Goal: Find specific page/section: Find specific page/section

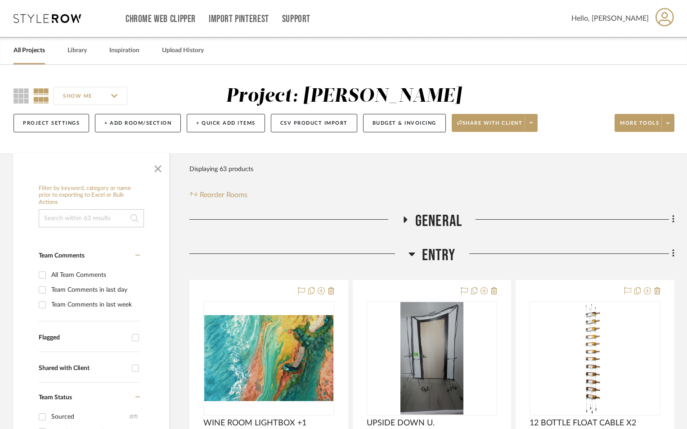
click at [24, 50] on link "All Projects" at bounding box center [28, 51] width 31 height 12
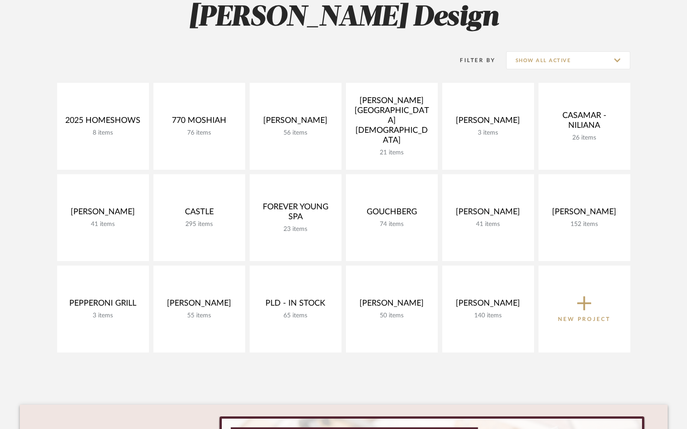
scroll to position [150, 0]
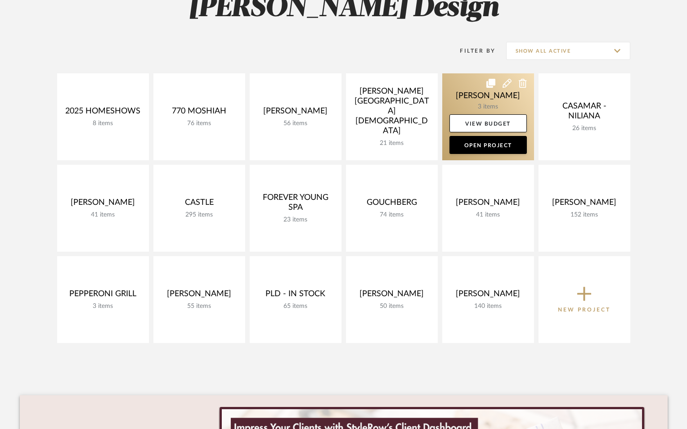
click at [499, 107] on link at bounding box center [488, 116] width 92 height 87
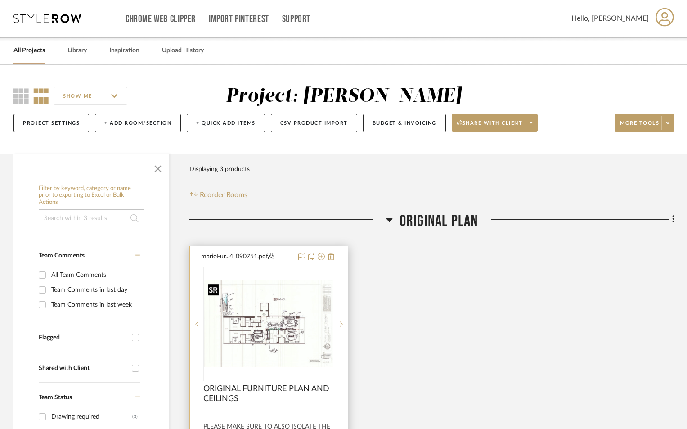
click at [301, 349] on img "0" at bounding box center [268, 323] width 129 height 86
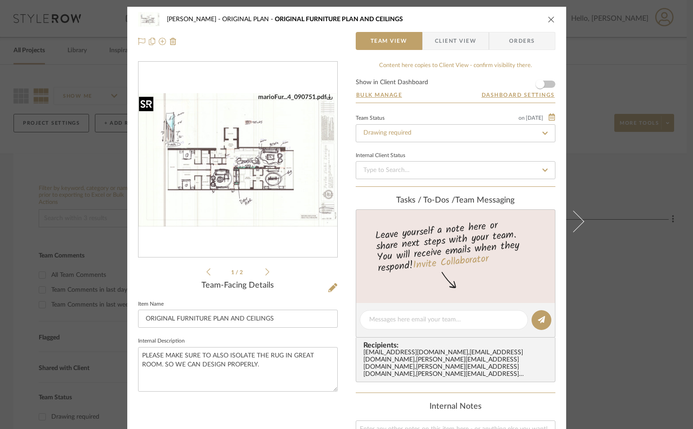
click at [250, 203] on img "0" at bounding box center [238, 160] width 199 height 134
